Goal: Task Accomplishment & Management: Manage account settings

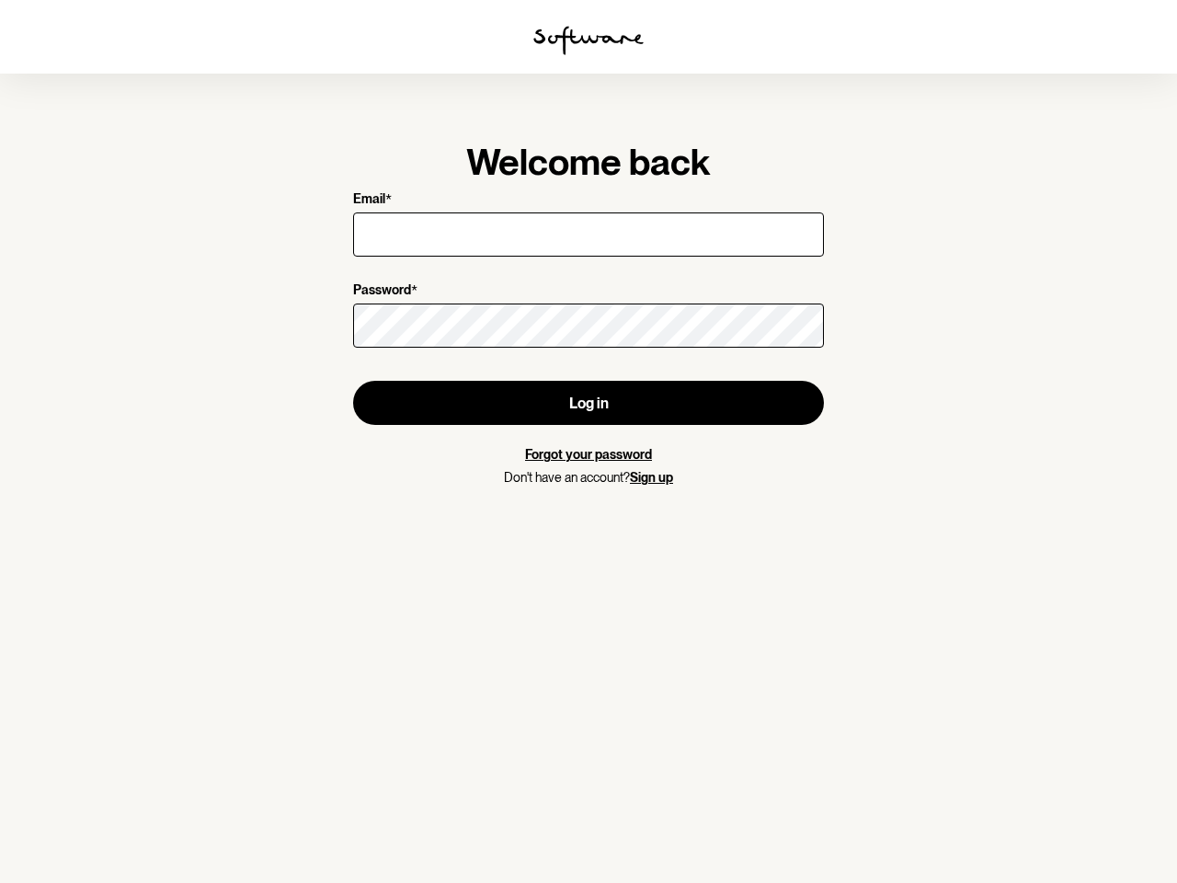
click at [588, 40] on img at bounding box center [588, 40] width 110 height 29
click at [588, 403] on button "Log in" at bounding box center [588, 403] width 471 height 44
